Goal: Task Accomplishment & Management: Complete application form

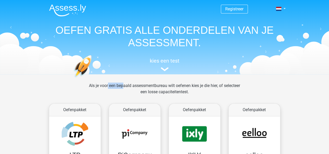
drag, startPoint x: 96, startPoint y: 102, endPoint x: 141, endPoint y: 106, distance: 44.9
click at [141, 101] on div "Als je voor een bepaald assessmentbureau wilt oefenen kies je die hier, of sele…" at bounding box center [164, 92] width 159 height 19
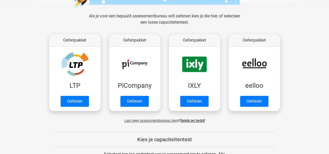
scroll to position [77, 0]
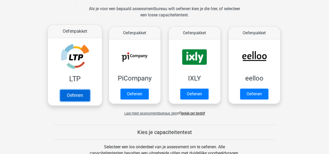
click at [76, 101] on link "Oefenen" at bounding box center [75, 95] width 30 height 11
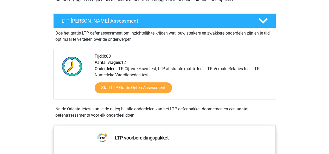
scroll to position [111, 0]
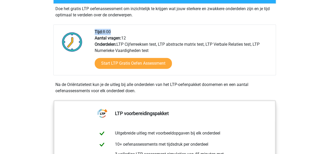
drag, startPoint x: 98, startPoint y: 66, endPoint x: 129, endPoint y: 74, distance: 32.8
click at [129, 74] on div "Tijd: 8:00 Aantal vragen: 12 Onderdelen: LTP Cijferreeksen test, LTP abstracte …" at bounding box center [183, 52] width 185 height 46
click at [121, 41] on b "Aantal vragen:" at bounding box center [108, 38] width 27 height 5
drag, startPoint x: 158, startPoint y: 109, endPoint x: 146, endPoint y: 119, distance: 15.1
click at [146, 75] on div "Start LTP Gratis Oefen Assessment" at bounding box center [183, 64] width 177 height 21
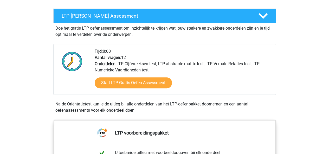
scroll to position [92, 0]
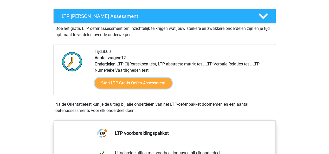
click at [146, 89] on link "Start LTP Gratis Oefen Assessment" at bounding box center [133, 83] width 77 height 11
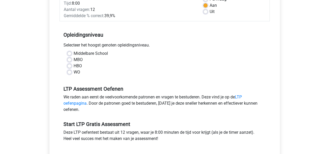
scroll to position [89, 0]
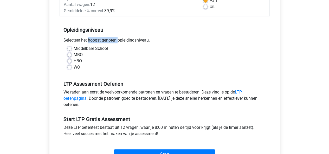
drag, startPoint x: 67, startPoint y: 75, endPoint x: 101, endPoint y: 78, distance: 34.2
click at [101, 46] on div "Selecteer het hoogst genoten opleidingsniveau." at bounding box center [165, 41] width 210 height 8
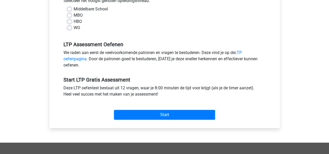
scroll to position [128, 0]
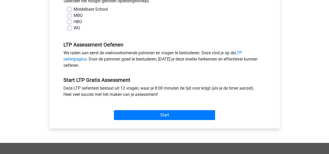
click at [74, 31] on label "WO" at bounding box center [77, 28] width 7 height 6
click at [72, 30] on input "WO" at bounding box center [69, 27] width 4 height 5
radio input "true"
click at [74, 25] on label "HBO" at bounding box center [78, 22] width 8 height 6
click at [72, 24] on input "HBO" at bounding box center [69, 21] width 4 height 5
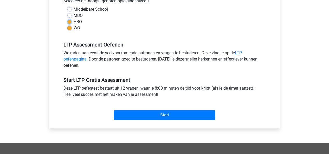
radio input "true"
click at [74, 12] on label "Middelbare School" at bounding box center [91, 9] width 34 height 6
click at [72, 11] on input "Middelbare School" at bounding box center [69, 8] width 4 height 5
radio input "true"
click at [76, 19] on div "MBO" at bounding box center [164, 15] width 195 height 6
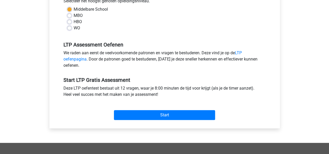
click at [76, 31] on div "WO" at bounding box center [164, 28] width 195 height 6
click at [77, 31] on div "WO" at bounding box center [164, 28] width 195 height 6
click at [74, 31] on label "WO" at bounding box center [77, 28] width 7 height 6
click at [72, 30] on input "WO" at bounding box center [69, 27] width 4 height 5
radio input "true"
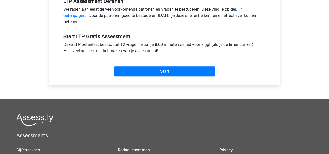
scroll to position [172, 0]
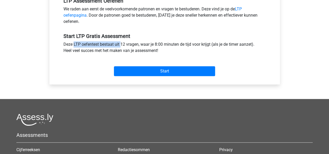
drag, startPoint x: 69, startPoint y: 97, endPoint x: 112, endPoint y: 103, distance: 44.1
click at [112, 78] on div "Start LTP Gratis Assessment Deze LTP oefentest bestaat uit 12 vragen, waar je 8…" at bounding box center [165, 52] width 210 height 51
click at [112, 56] on div "Deze LTP oefentest bestaat uit 12 vragen, waar je 8:00 minuten de tijd voor kri…" at bounding box center [165, 48] width 210 height 15
drag, startPoint x: 68, startPoint y: 52, endPoint x: 95, endPoint y: 63, distance: 29.4
click at [95, 27] on div "LTP Assessment Oefenen We raden aan eerst de veelvoorkomende patronen en vragen…" at bounding box center [165, 8] width 210 height 35
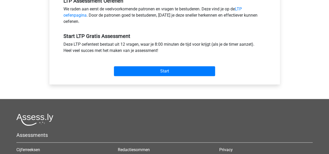
drag, startPoint x: 97, startPoint y: 85, endPoint x: 91, endPoint y: 115, distance: 30.5
click at [91, 78] on div "Start LTP Gratis Assessment Deze LTP oefentest bestaat uit 12 vragen, waar je 8…" at bounding box center [165, 52] width 210 height 51
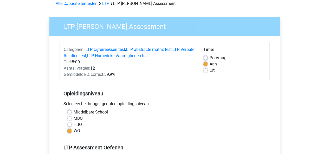
scroll to position [34, 0]
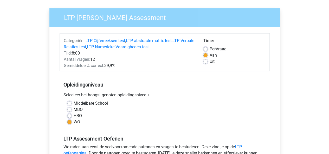
click at [142, 90] on h5 "Opleidingsniveau" at bounding box center [164, 85] width 202 height 10
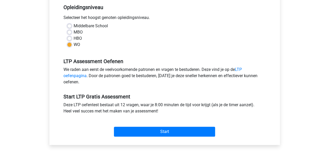
scroll to position [215, 0]
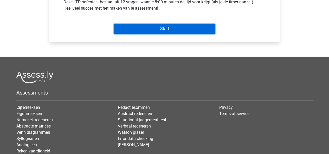
click at [176, 34] on input "Start" at bounding box center [164, 29] width 101 height 10
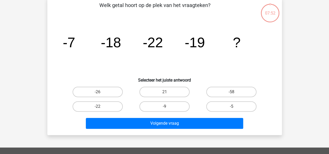
scroll to position [27, 0]
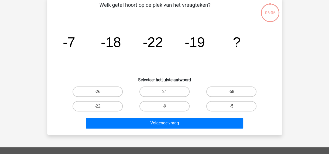
click at [139, 112] on div "-9" at bounding box center [164, 106] width 63 height 10
click at [152, 112] on label "-9" at bounding box center [164, 106] width 50 height 10
click at [164, 110] on input "-9" at bounding box center [165, 107] width 3 height 3
radio input "true"
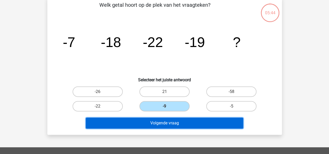
click at [154, 129] on button "Volgende vraag" at bounding box center [164, 123] width 157 height 11
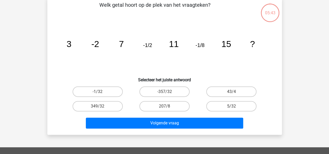
scroll to position [26, 0]
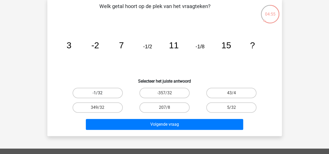
click at [116, 98] on label "-1/32" at bounding box center [98, 93] width 50 height 10
click at [101, 96] on input "-1/32" at bounding box center [99, 94] width 3 height 3
radio input "true"
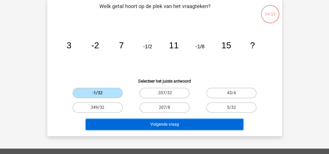
click at [152, 130] on button "Volgende vraag" at bounding box center [164, 124] width 157 height 11
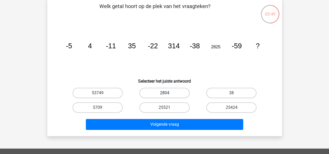
click at [177, 98] on label "2804" at bounding box center [164, 93] width 50 height 10
click at [168, 96] on input "2804" at bounding box center [165, 94] width 3 height 3
radio input "true"
click at [117, 98] on label "53749" at bounding box center [98, 93] width 50 height 10
click at [101, 96] on input "53749" at bounding box center [99, 94] width 3 height 3
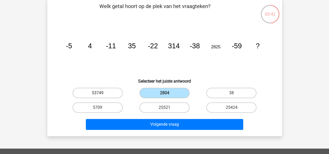
radio input "true"
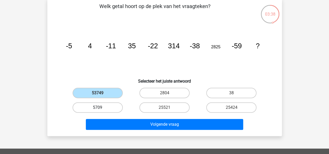
click at [115, 113] on label "5709" at bounding box center [98, 107] width 50 height 10
click at [101, 111] on input "5709" at bounding box center [99, 109] width 3 height 3
radio input "true"
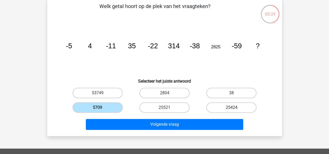
click at [223, 113] on label "25424" at bounding box center [231, 107] width 50 height 10
click at [231, 111] on input "25424" at bounding box center [232, 109] width 3 height 3
radio input "true"
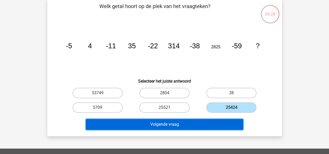
click at [225, 130] on button "Volgende vraag" at bounding box center [164, 124] width 157 height 11
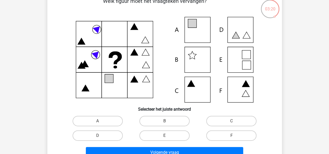
scroll to position [30, 0]
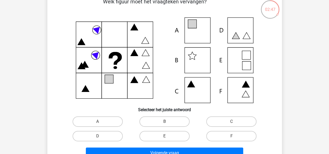
click at [237, 76] on icon at bounding box center [165, 60] width 210 height 86
click at [231, 66] on icon at bounding box center [165, 60] width 210 height 86
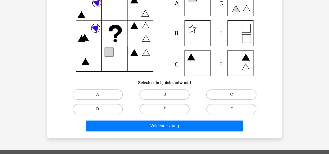
scroll to position [58, 0]
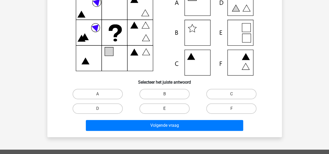
click at [154, 114] on label "E" at bounding box center [164, 109] width 50 height 10
click at [164, 112] on input "E" at bounding box center [165, 110] width 3 height 3
radio input "true"
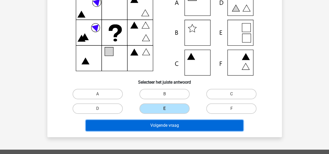
click at [162, 131] on button "Volgende vraag" at bounding box center [164, 125] width 157 height 11
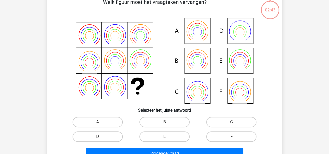
scroll to position [26, 0]
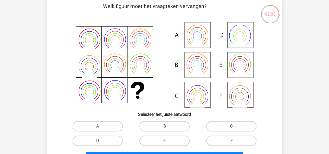
click at [197, 65] on icon at bounding box center [165, 65] width 210 height 86
click at [143, 132] on label "B" at bounding box center [164, 126] width 50 height 10
click at [164, 130] on input "B" at bounding box center [165, 127] width 3 height 3
radio input "true"
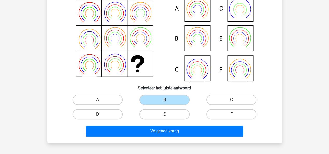
scroll to position [52, 0]
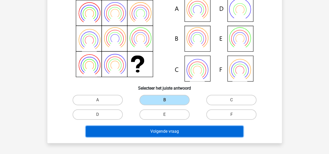
click at [165, 137] on button "Volgende vraag" at bounding box center [164, 131] width 157 height 11
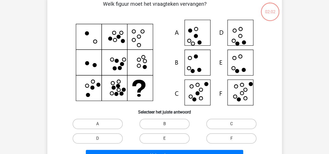
scroll to position [26, 0]
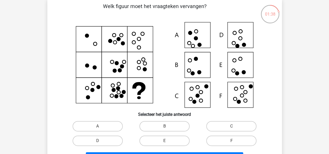
click at [246, 61] on icon at bounding box center [165, 65] width 210 height 86
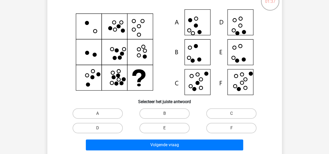
scroll to position [44, 0]
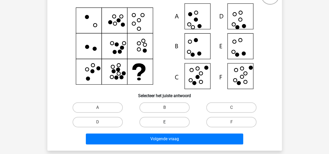
click at [168, 127] on label "E" at bounding box center [164, 122] width 50 height 10
click at [168, 126] on input "E" at bounding box center [165, 123] width 3 height 3
radio input "true"
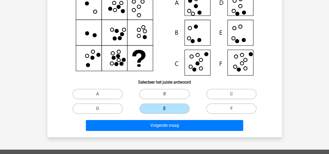
scroll to position [59, 0]
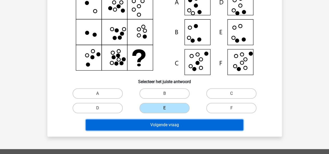
click at [169, 131] on button "Volgende vraag" at bounding box center [164, 125] width 157 height 11
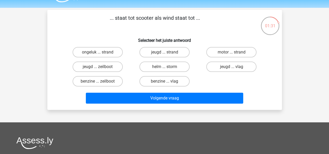
scroll to position [14, 0]
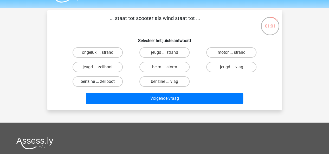
click at [111, 87] on label "benzine ... zeilboot" at bounding box center [98, 81] width 50 height 10
click at [101, 85] on input "benzine ... zeilboot" at bounding box center [99, 83] width 3 height 3
radio input "true"
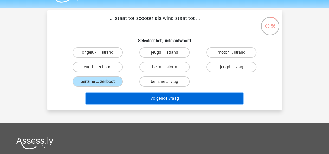
click at [177, 104] on button "Volgende vraag" at bounding box center [164, 98] width 157 height 11
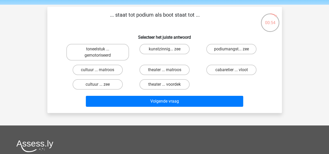
scroll to position [17, 0]
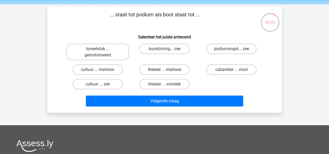
click at [167, 75] on label "theater ... matroos" at bounding box center [164, 69] width 50 height 10
click at [167, 73] on input "theater ... matroos" at bounding box center [165, 71] width 3 height 3
radio input "true"
click at [120, 89] on label "cultuur ... zee" at bounding box center [98, 84] width 50 height 10
click at [101, 88] on input "cultuur ... zee" at bounding box center [99, 85] width 3 height 3
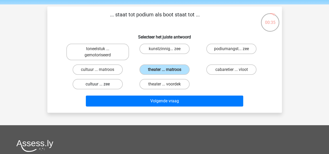
radio input "true"
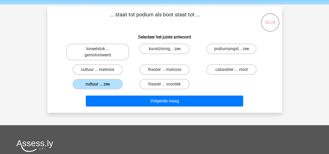
click at [116, 75] on label "cultuur ... matroos" at bounding box center [98, 69] width 50 height 10
click at [101, 73] on input "cultuur ... matroos" at bounding box center [99, 71] width 3 height 3
radio input "true"
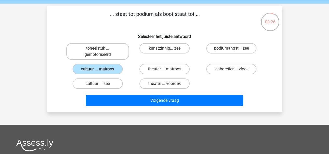
scroll to position [18, 0]
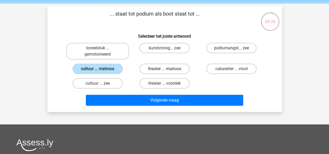
click at [166, 74] on label "theater ... matroos" at bounding box center [164, 69] width 50 height 10
click at [166, 72] on input "theater ... matroos" at bounding box center [165, 70] width 3 height 3
radio input "true"
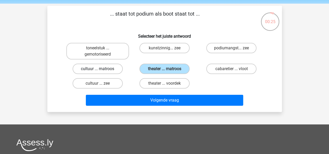
click at [114, 74] on label "cultuur ... matroos" at bounding box center [98, 69] width 50 height 10
click at [101, 72] on input "cultuur ... matroos" at bounding box center [99, 70] width 3 height 3
radio input "true"
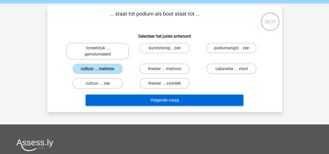
click at [152, 106] on button "Volgende vraag" at bounding box center [164, 100] width 157 height 11
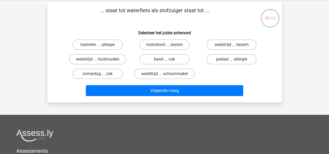
scroll to position [22, 0]
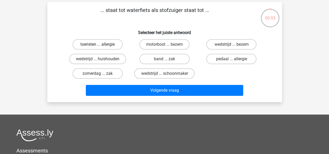
click at [117, 50] on label "toeristen ... allergie" at bounding box center [98, 44] width 50 height 10
click at [101, 48] on input "toeristen ... allergie" at bounding box center [99, 45] width 3 height 3
radio input "true"
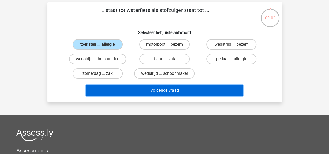
click at [158, 96] on button "Volgende vraag" at bounding box center [164, 90] width 157 height 11
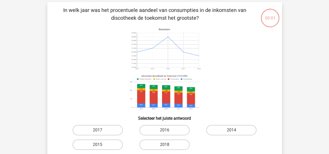
scroll to position [26, 0]
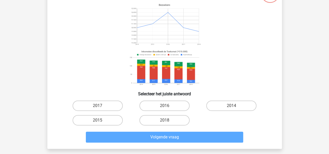
scroll to position [47, 0]
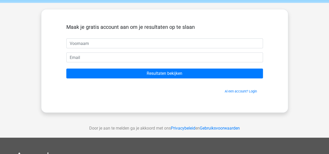
scroll to position [19, 0]
